Goal: Find specific fact: Find specific fact

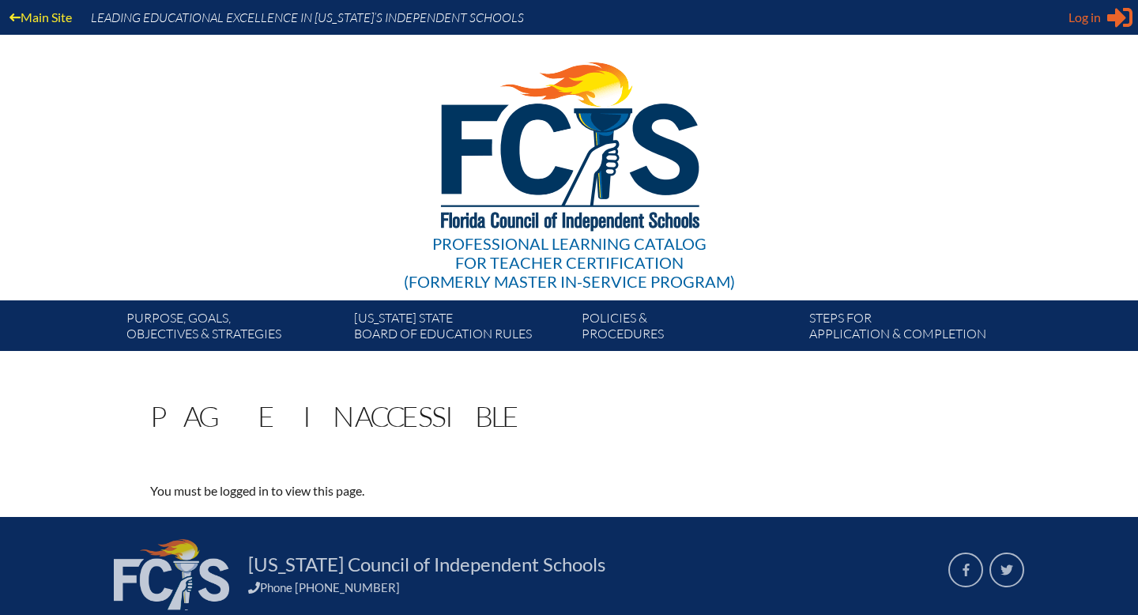
type input "[PERSON_NAME][EMAIL_ADDRESS][DOMAIN_NAME]"
click at [1084, 25] on span "Log in" at bounding box center [1084, 17] width 32 height 19
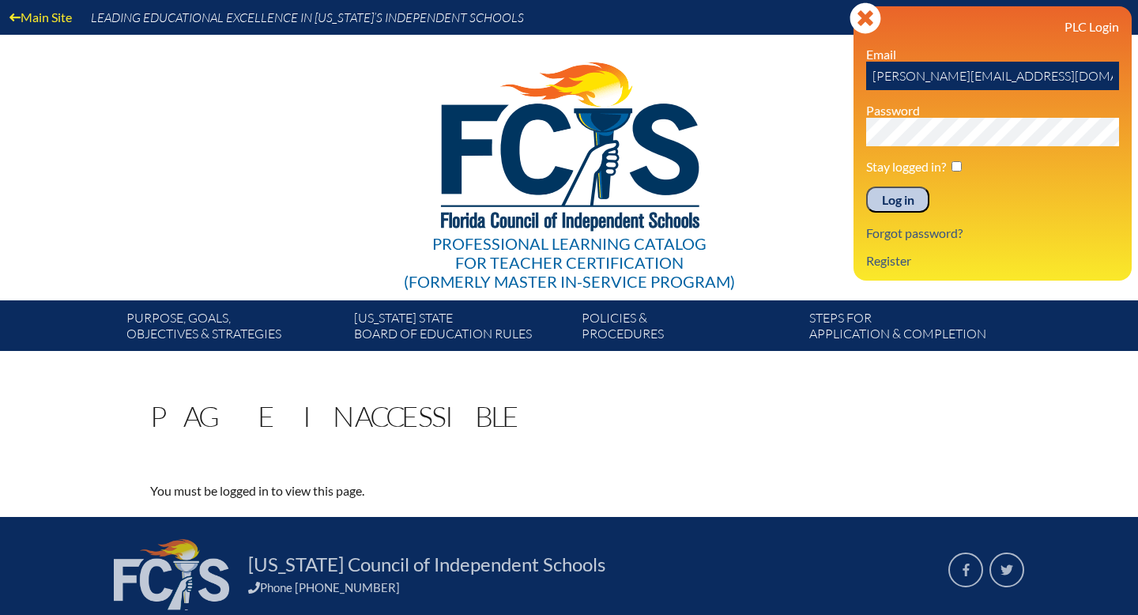
click at [899, 209] on input "Log in" at bounding box center [897, 199] width 63 height 27
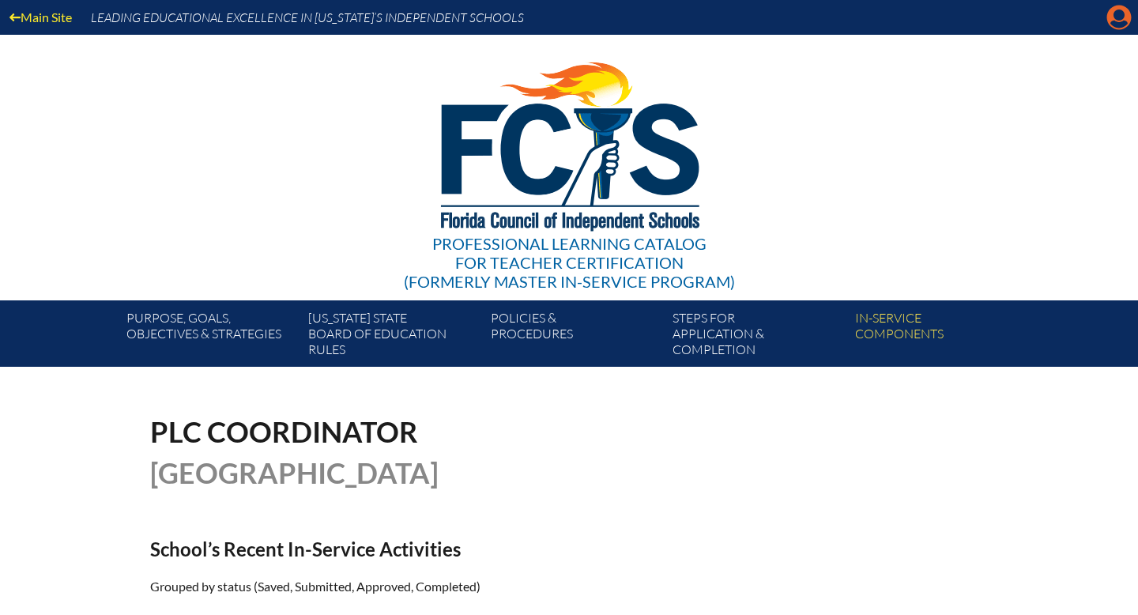
click at [1119, 24] on icon "Manage account" at bounding box center [1118, 17] width 25 height 25
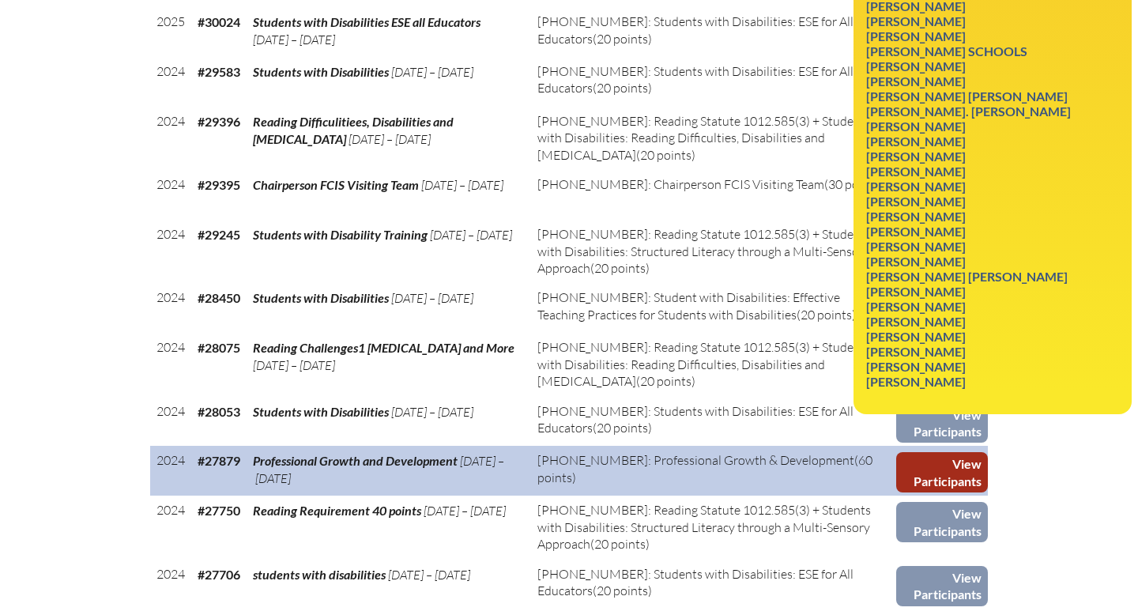
scroll to position [2186, 0]
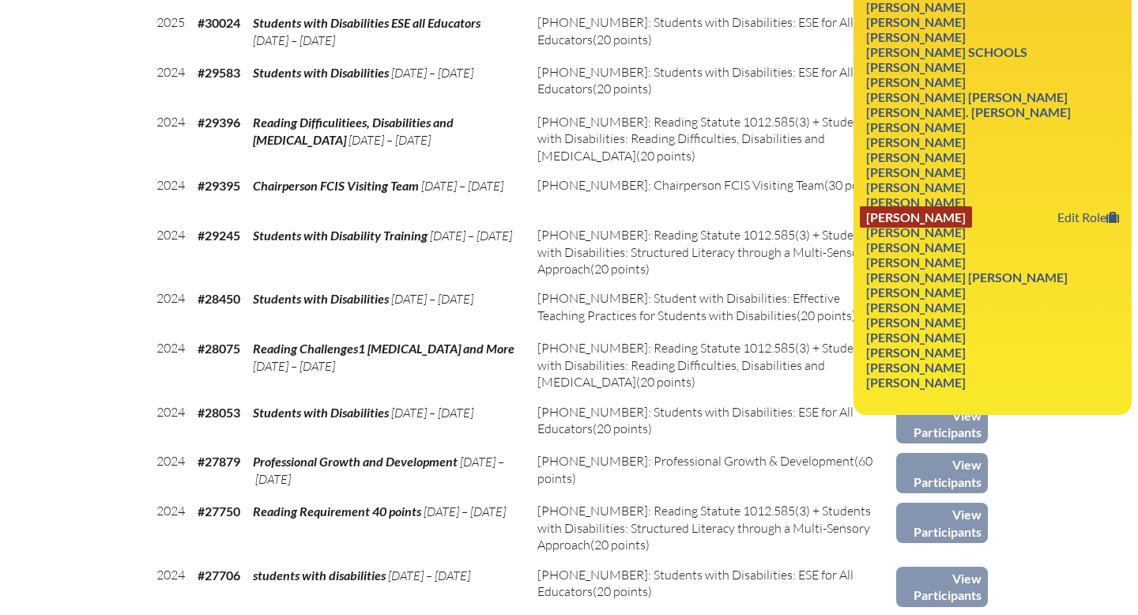
click at [909, 228] on link "Amy Marie Ward" at bounding box center [916, 216] width 112 height 21
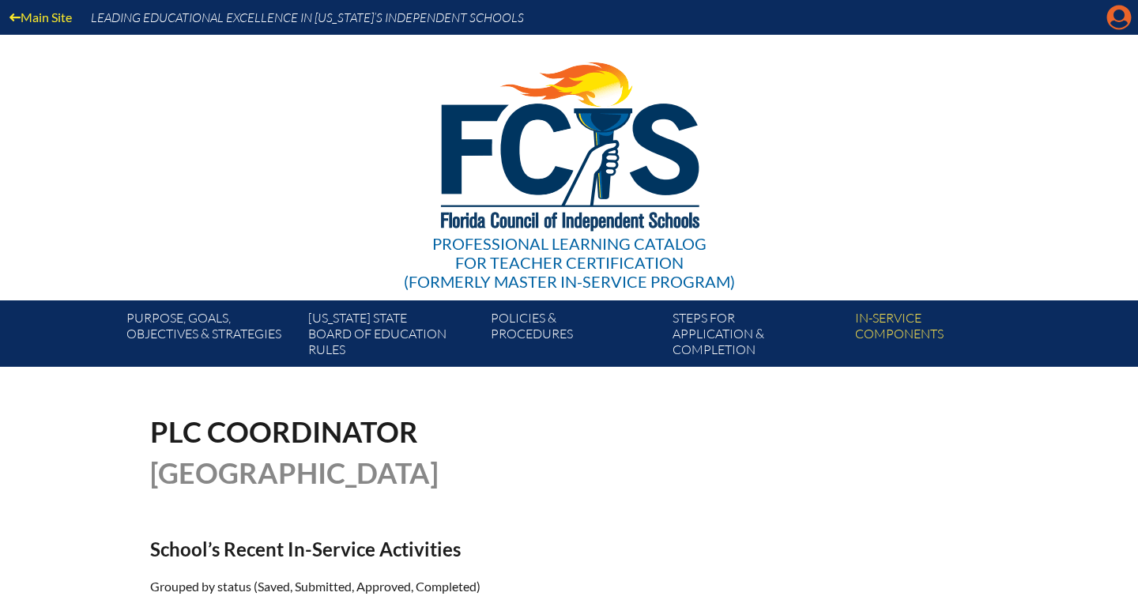
click at [1117, 15] on icon "Manage account" at bounding box center [1118, 17] width 25 height 25
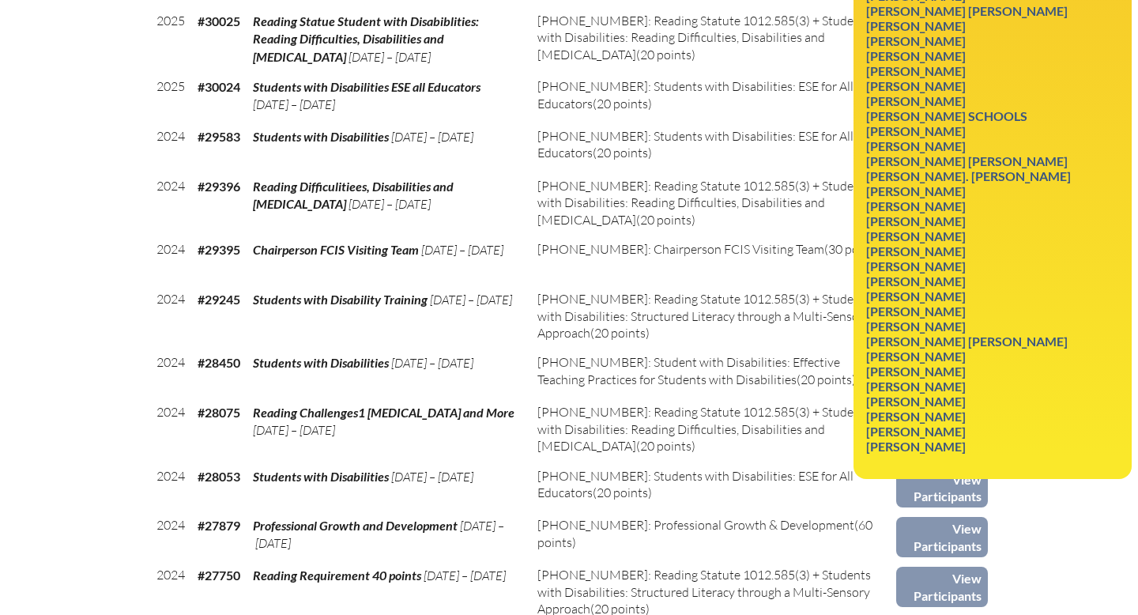
scroll to position [2125, 0]
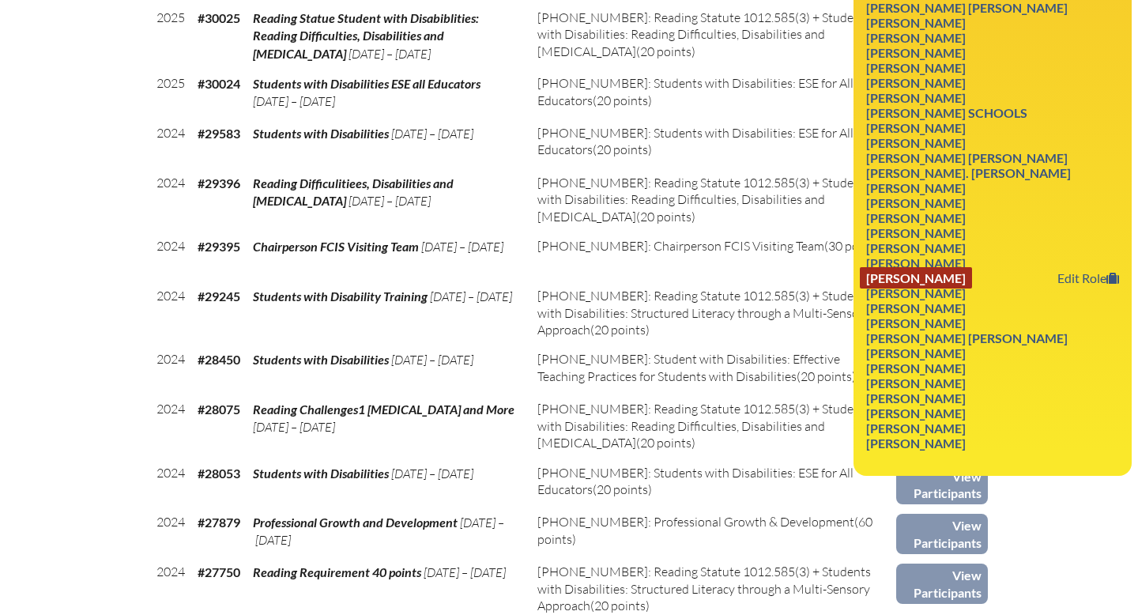
click at [904, 288] on link "Amy Marie Ward" at bounding box center [916, 277] width 112 height 21
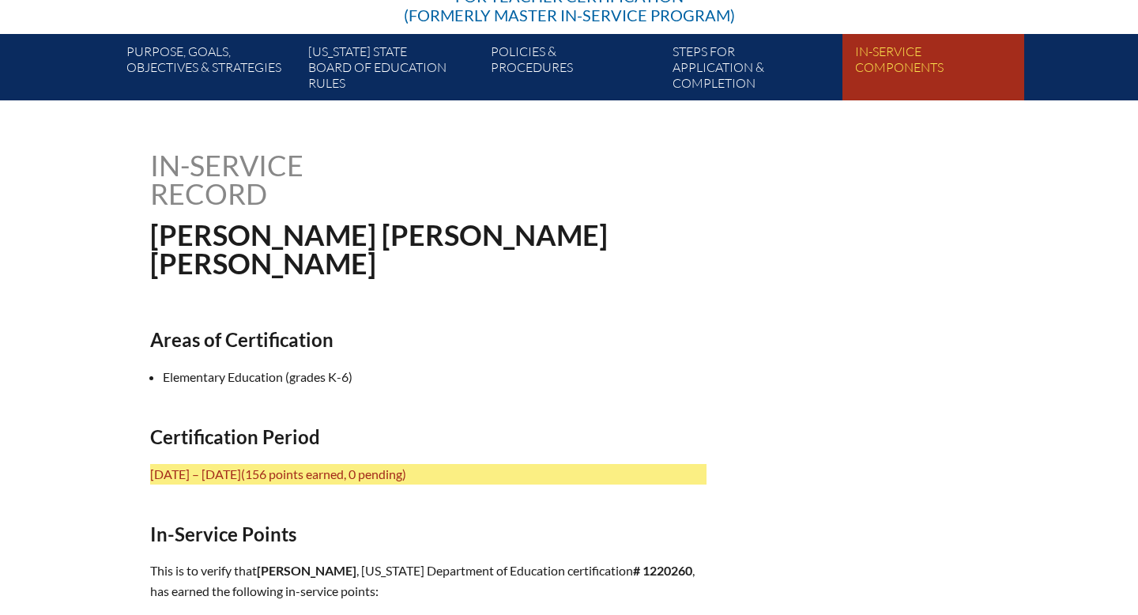
scroll to position [419, 0]
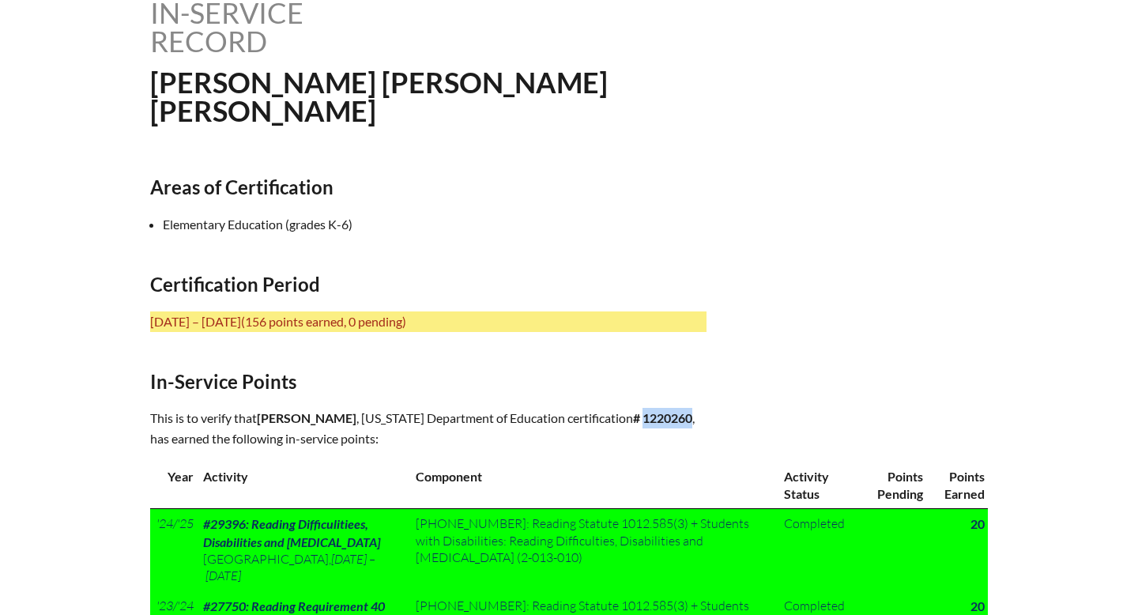
drag, startPoint x: 694, startPoint y: 415, endPoint x: 644, endPoint y: 416, distance: 49.8
click at [644, 416] on p "This is to verify that [PERSON_NAME] , [US_STATE] Department of Education certi…" at bounding box center [428, 428] width 556 height 41
copy b "1220260"
